Goal: Task Accomplishment & Management: Use online tool/utility

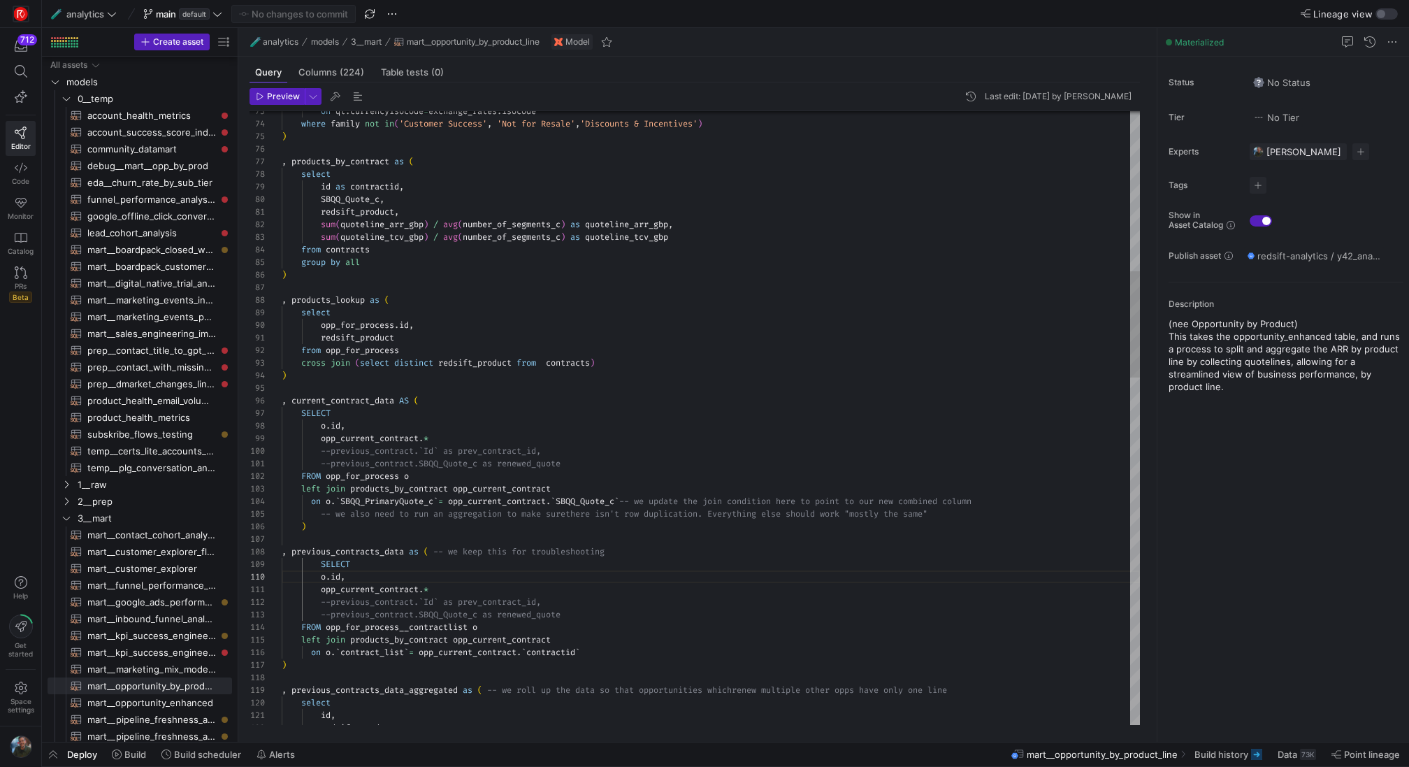
scroll to position [113, 66]
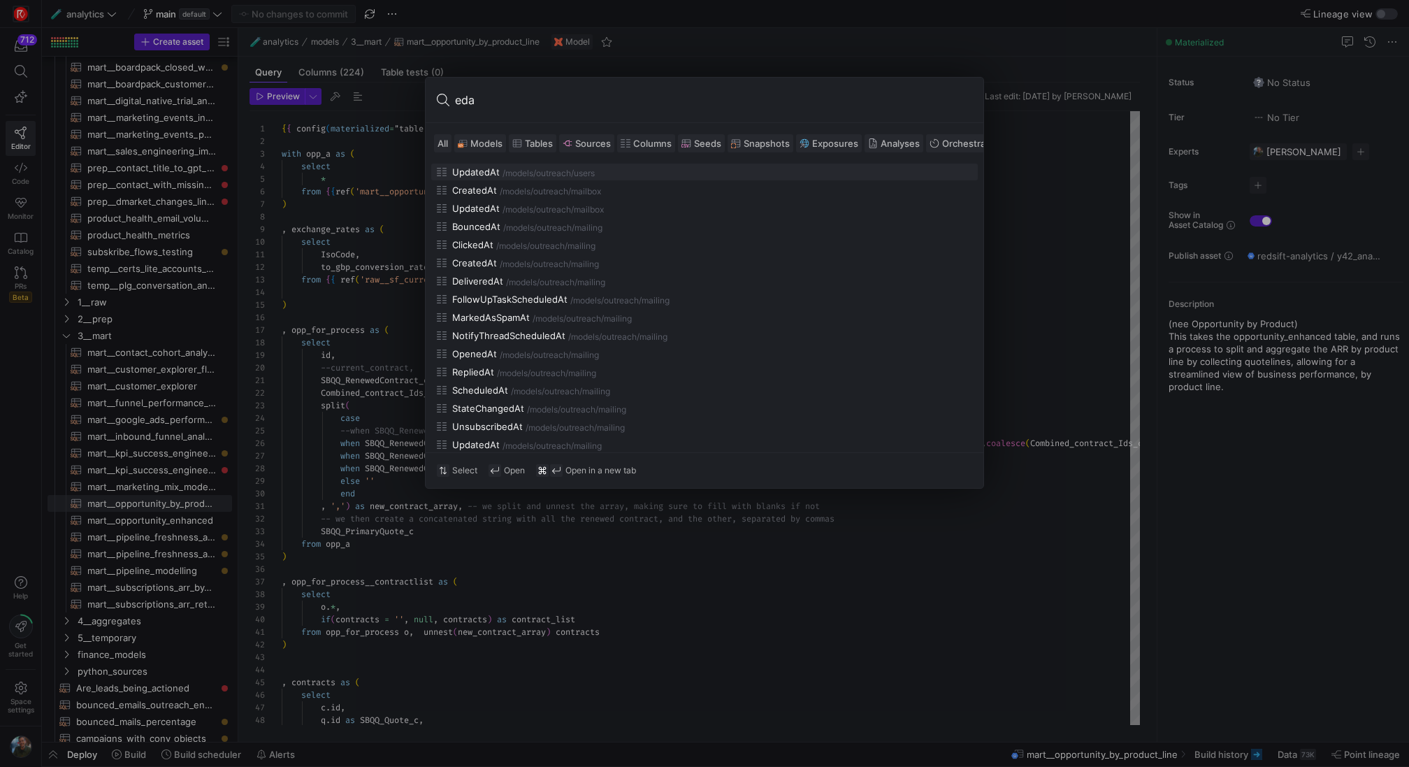
type input "eda"
click at [488, 140] on span "Models" at bounding box center [486, 143] width 32 height 11
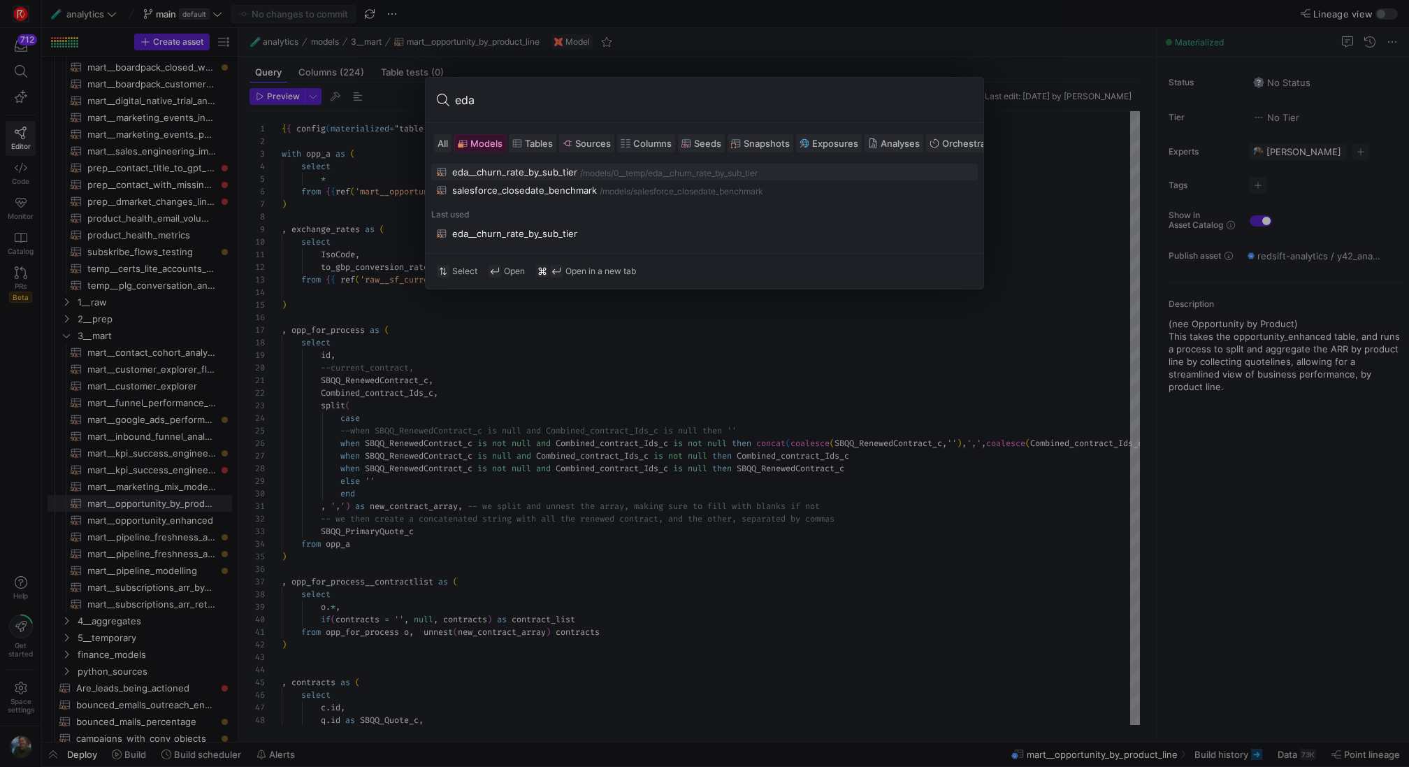
click at [523, 171] on div "eda__churn_rate_by_sub_tier" at bounding box center [514, 171] width 125 height 11
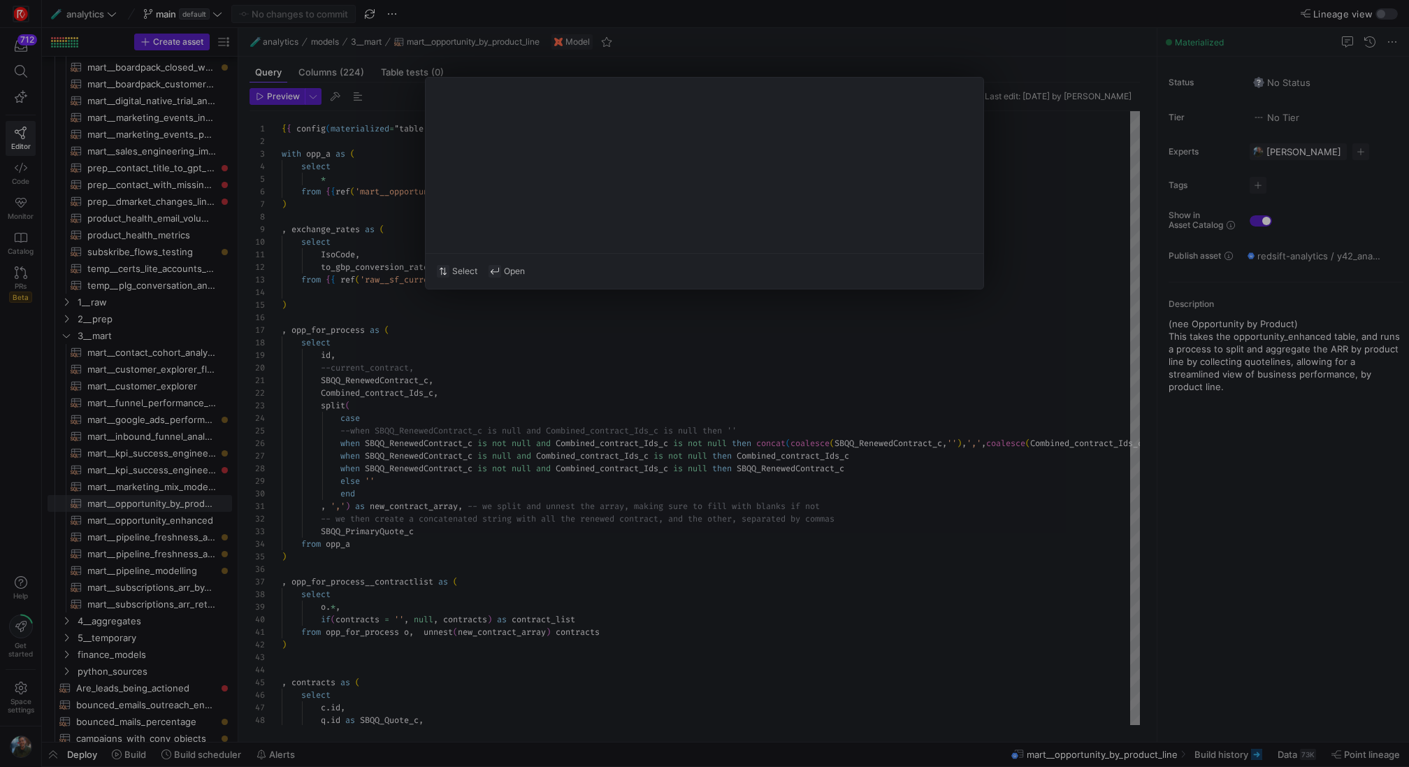
type textarea "with subs as ( select accountid, subscription_tier, max(enddate) as enddate, su…"
